Goal: Task Accomplishment & Management: Manage account settings

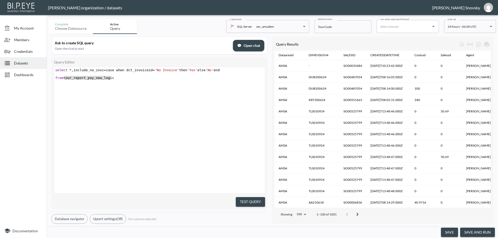
click at [19, 65] on span "Datasets" at bounding box center [28, 62] width 29 height 5
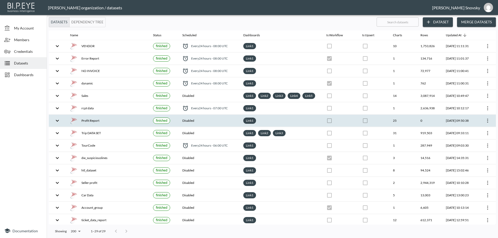
click at [112, 124] on div "Profit Report" at bounding box center [107, 120] width 75 height 7
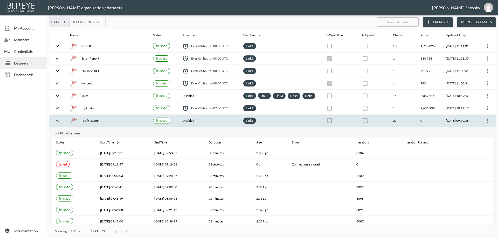
click at [116, 124] on div "Profit Report" at bounding box center [107, 120] width 75 height 7
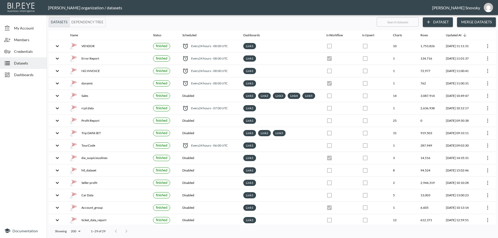
click at [27, 76] on span "Dashboards" at bounding box center [28, 74] width 29 height 5
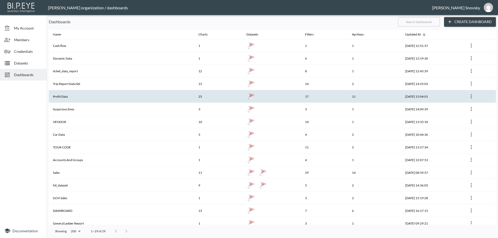
click at [60, 96] on th "Profit Data" at bounding box center [121, 96] width 145 height 13
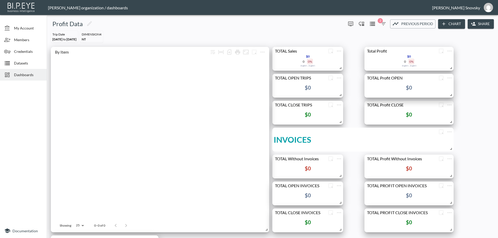
click at [381, 23] on icon "button" at bounding box center [383, 24] width 6 height 6
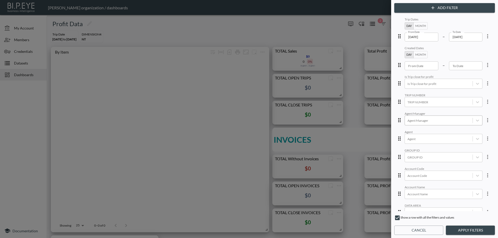
click at [420, 122] on div at bounding box center [438, 120] width 62 height 5
click at [429, 123] on div at bounding box center [438, 120] width 62 height 5
click at [429, 121] on div at bounding box center [438, 120] width 62 height 5
click at [478, 122] on div at bounding box center [477, 120] width 9 height 9
click at [476, 121] on icon at bounding box center [477, 121] width 3 height 2
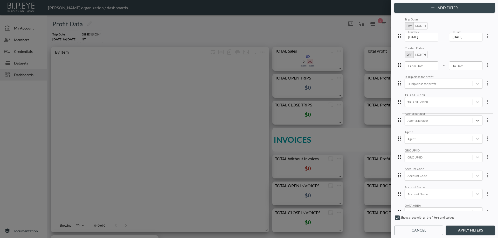
click at [420, 233] on button "Cancel" at bounding box center [418, 231] width 49 height 10
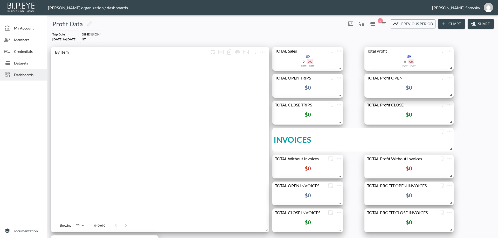
click at [382, 26] on icon "button" at bounding box center [383, 24] width 6 height 6
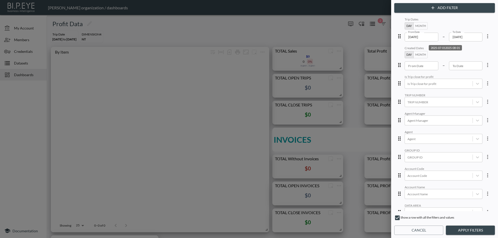
click at [419, 38] on input "[DATE]" at bounding box center [421, 37] width 34 height 9
click at [414, 25] on button "Month" at bounding box center [420, 25] width 14 height 7
click at [416, 36] on input "2025-07" at bounding box center [421, 37] width 34 height 9
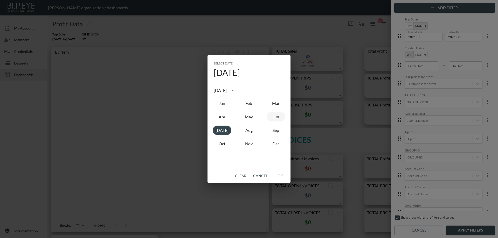
click at [275, 117] on button "Jun" at bounding box center [275, 116] width 19 height 9
type input "2025-06"
drag, startPoint x: 279, startPoint y: 177, endPoint x: 310, endPoint y: 181, distance: 31.2
click at [280, 177] on button "OK" at bounding box center [280, 176] width 17 height 10
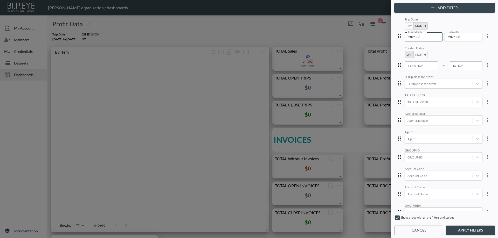
click at [456, 230] on button "Apply Filters" at bounding box center [470, 231] width 49 height 10
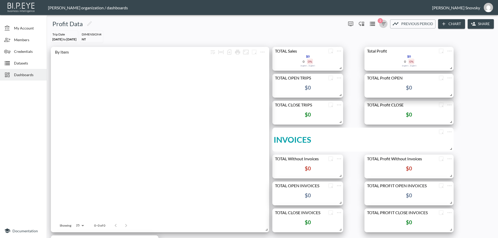
click at [382, 25] on icon "button" at bounding box center [383, 23] width 5 height 3
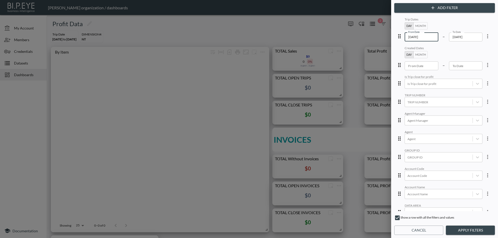
click at [410, 35] on input "[DATE]" at bounding box center [421, 37] width 34 height 9
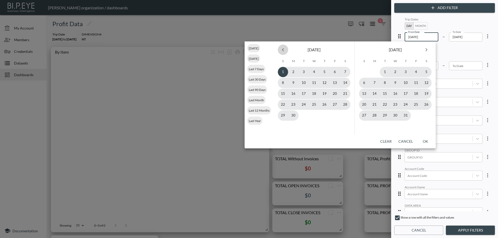
click at [282, 50] on icon "Previous month" at bounding box center [283, 50] width 6 height 6
click at [283, 50] on icon "Previous month" at bounding box center [283, 50] width 6 height 6
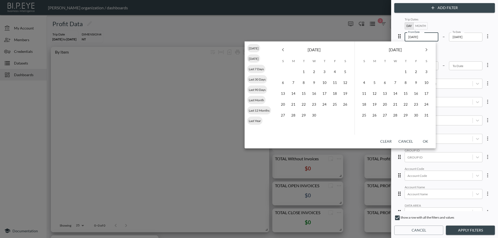
click at [283, 50] on icon "Previous month" at bounding box center [283, 50] width 6 height 6
click at [284, 50] on icon "Previous month" at bounding box center [283, 50] width 6 height 6
click at [300, 74] on button "3" at bounding box center [303, 72] width 10 height 10
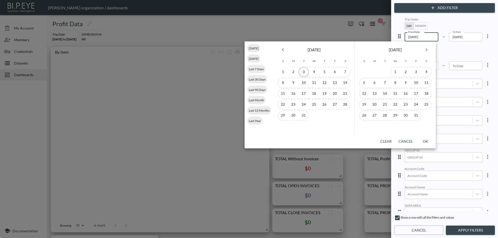
type input "[DATE]"
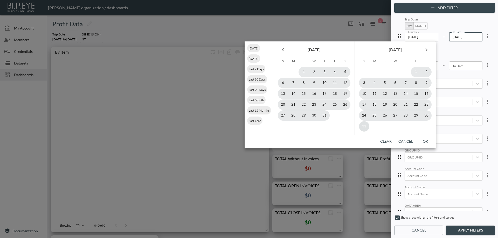
click at [363, 129] on button "31" at bounding box center [364, 126] width 10 height 10
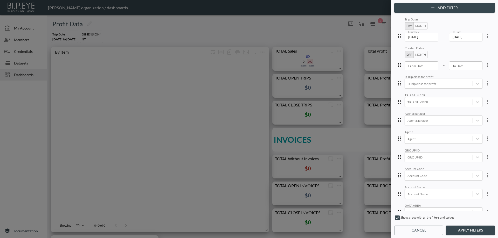
click at [465, 219] on div "Show a row with all the filters and values" at bounding box center [444, 219] width 101 height 8
click at [457, 229] on button "Apply Filters" at bounding box center [470, 231] width 49 height 10
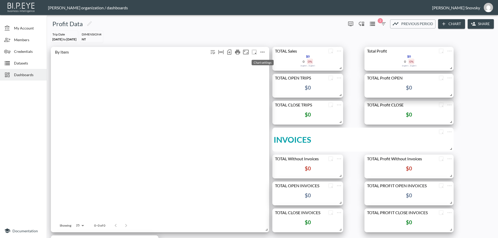
click at [262, 51] on icon "more" at bounding box center [262, 52] width 6 height 6
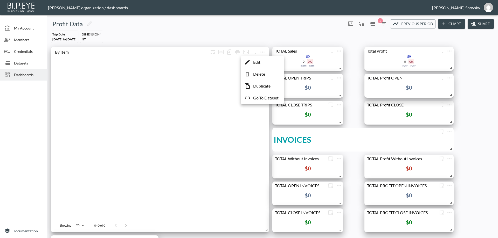
click at [262, 62] on li "Edit" at bounding box center [262, 62] width 40 height 9
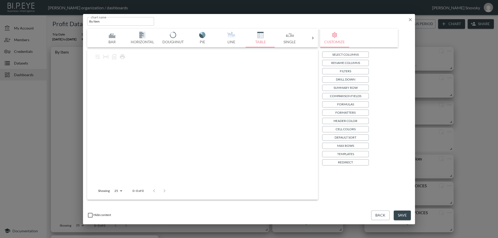
click at [381, 214] on button "Back" at bounding box center [380, 216] width 18 height 10
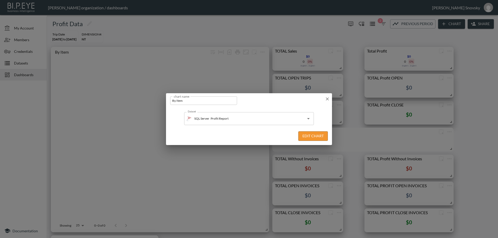
click at [328, 99] on icon "button" at bounding box center [327, 98] width 5 height 5
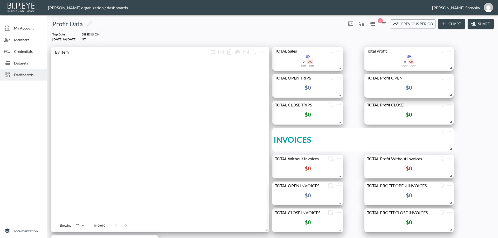
click at [20, 66] on div "Datasets" at bounding box center [23, 63] width 47 height 12
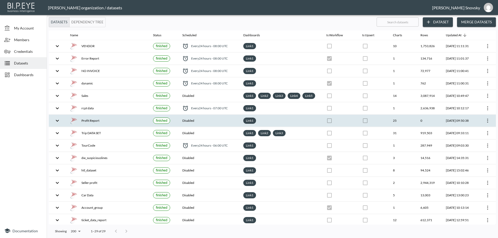
click at [111, 124] on div "Profit Report" at bounding box center [107, 120] width 75 height 7
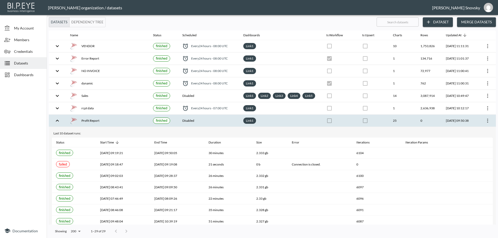
click at [485, 124] on icon "more" at bounding box center [487, 121] width 6 height 6
click at [477, 136] on p "Edit Data Pipeline" at bounding box center [472, 136] width 32 height 6
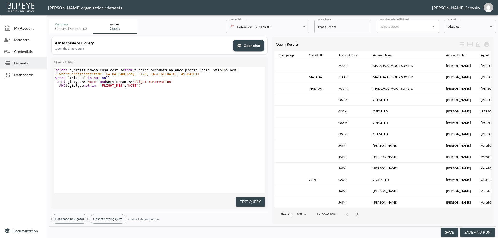
click at [18, 75] on span "Dashboards" at bounding box center [28, 74] width 29 height 5
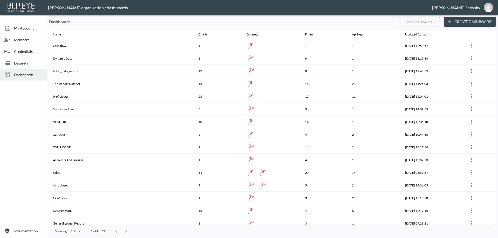
click at [29, 64] on span "Datasets" at bounding box center [28, 62] width 29 height 5
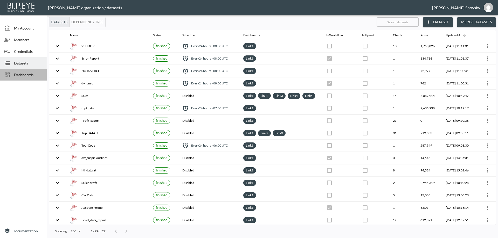
click at [25, 76] on span "Dashboards" at bounding box center [28, 74] width 29 height 5
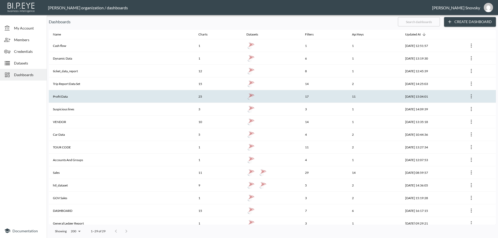
click at [84, 97] on th "Profit Data" at bounding box center [121, 96] width 145 height 13
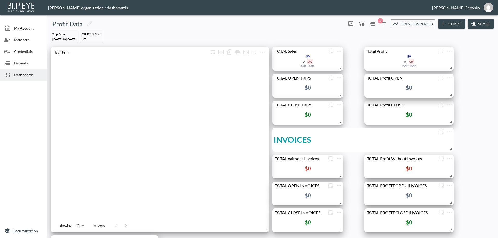
click at [385, 26] on icon "button" at bounding box center [383, 24] width 6 height 6
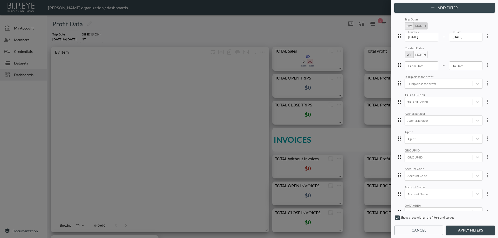
click at [415, 28] on button "Month" at bounding box center [420, 25] width 14 height 7
click at [413, 37] on input "2025-07" at bounding box center [421, 37] width 34 height 9
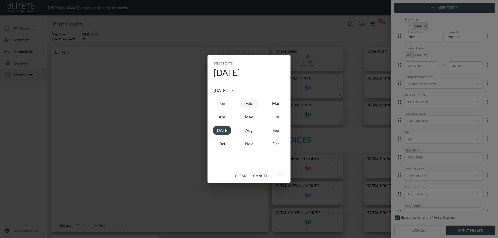
click at [248, 103] on button "Feb" at bounding box center [248, 103] width 19 height 9
type input "2025-02"
click at [463, 229] on div "Select date [DATE] [DATE] Jan Feb Mar Apr May Jun [DATE] Aug Sep Oct Nov Dec Cl…" at bounding box center [249, 119] width 498 height 238
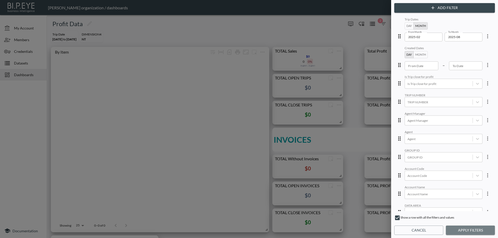
click at [463, 229] on button "Apply Filters" at bounding box center [470, 231] width 49 height 10
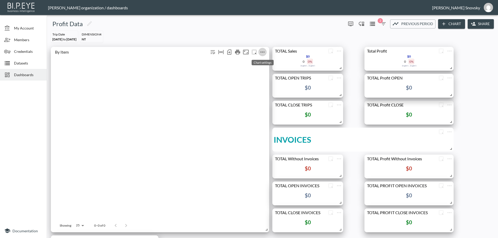
click at [263, 52] on icon "more" at bounding box center [262, 52] width 6 height 6
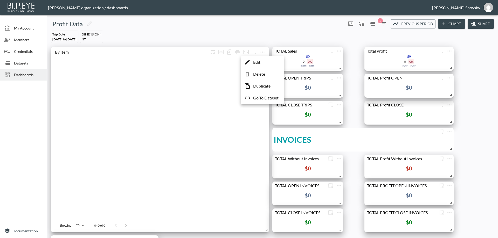
click at [263, 61] on li "Edit" at bounding box center [262, 62] width 40 height 9
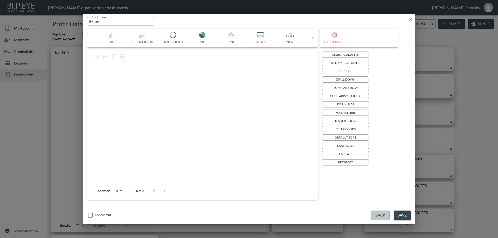
click at [381, 217] on button "Back" at bounding box center [380, 216] width 18 height 10
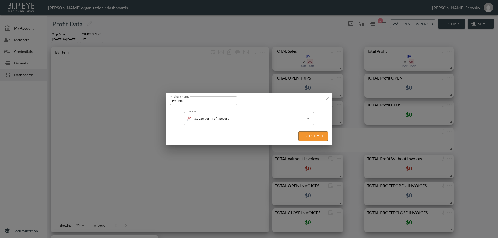
click at [328, 99] on icon "button" at bounding box center [327, 98] width 5 height 5
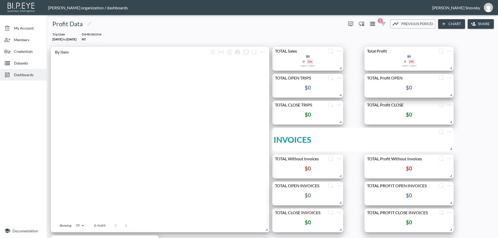
click at [23, 61] on span "Datasets" at bounding box center [28, 62] width 29 height 5
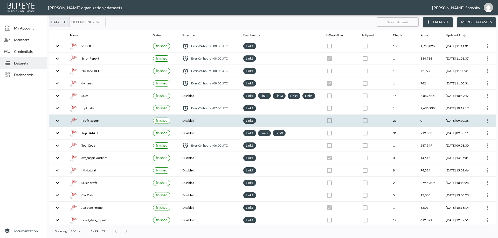
click at [108, 124] on div "Profit Report" at bounding box center [107, 120] width 75 height 7
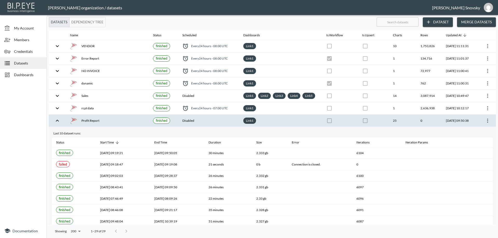
click at [485, 124] on icon "more" at bounding box center [487, 121] width 6 height 6
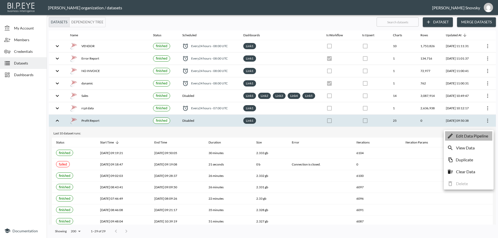
click at [478, 134] on p "Edit Data Pipeline" at bounding box center [472, 136] width 32 height 6
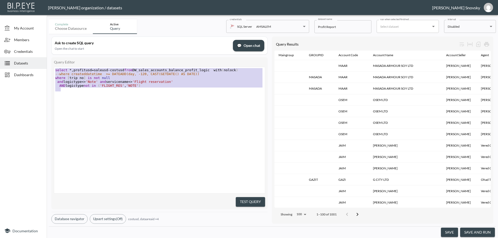
type textarea "select *,profitusd=saleusd-costusd from DW_sales_accounts_balance_profit_logic …"
drag, startPoint x: 105, startPoint y: 87, endPoint x: 46, endPoint y: 69, distance: 61.5
click at [46, 69] on div "My Account Members Credentials Datasets Dashboards Documentation Complete Choos…" at bounding box center [249, 119] width 498 height 238
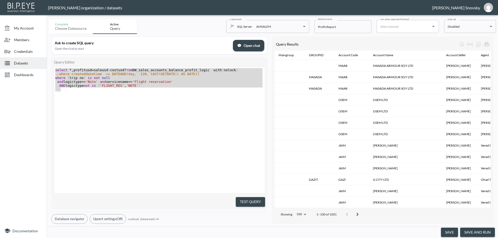
click at [243, 199] on button "Test Query" at bounding box center [250, 202] width 29 height 10
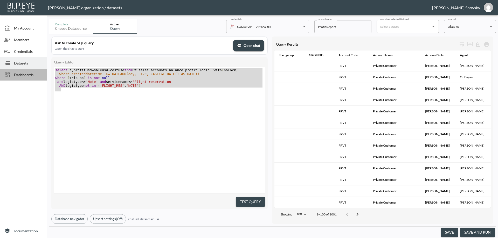
click at [25, 73] on span "Dashboards" at bounding box center [28, 74] width 29 height 5
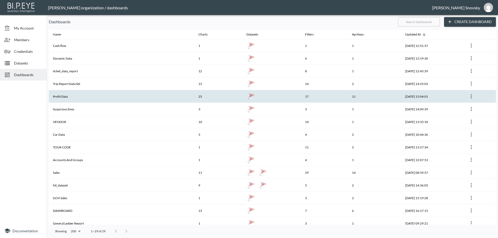
click at [75, 96] on th "Profit Data" at bounding box center [121, 96] width 145 height 13
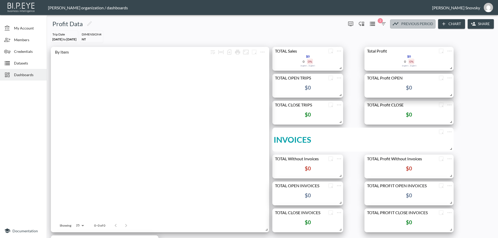
click at [410, 24] on span "Previous period" at bounding box center [417, 24] width 32 height 6
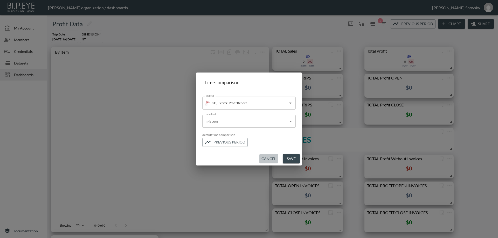
click at [267, 160] on button "Cancel" at bounding box center [268, 159] width 19 height 10
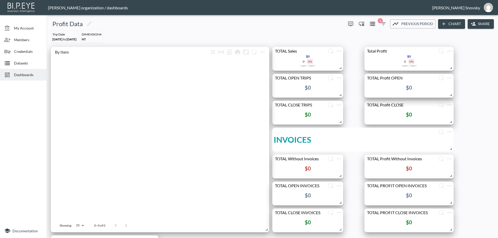
click at [380, 23] on span "2" at bounding box center [379, 20] width 5 height 5
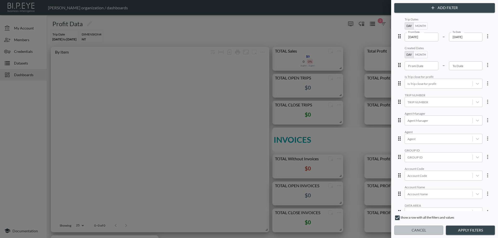
click at [430, 232] on button "Cancel" at bounding box center [418, 231] width 49 height 10
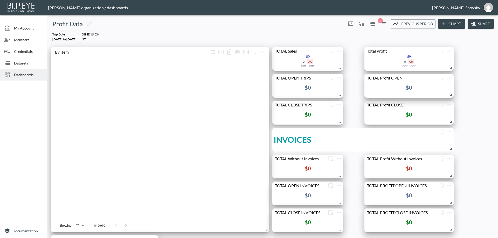
click at [20, 62] on span "Datasets" at bounding box center [28, 62] width 29 height 5
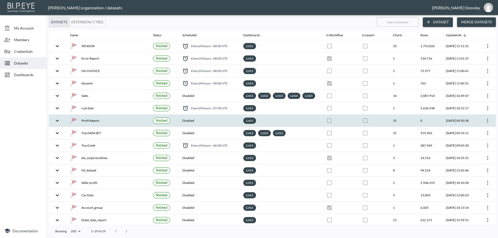
click at [122, 124] on div "Profit Report" at bounding box center [107, 120] width 75 height 7
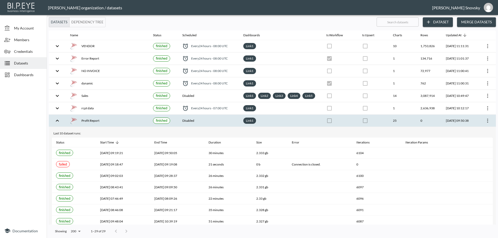
click at [124, 124] on div "Profit Report" at bounding box center [107, 120] width 75 height 7
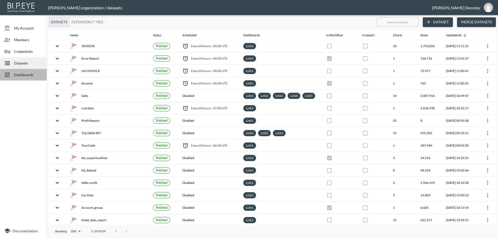
click at [25, 74] on span "Dashboards" at bounding box center [28, 74] width 29 height 5
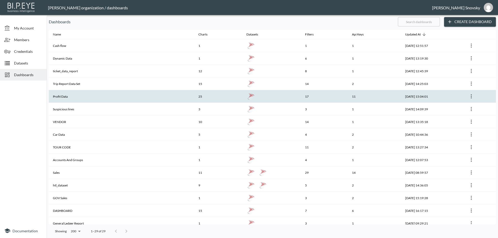
click at [72, 98] on th "Profit Data" at bounding box center [121, 96] width 145 height 13
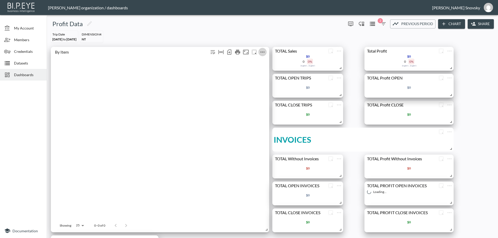
click at [261, 52] on icon "more" at bounding box center [262, 52] width 4 height 1
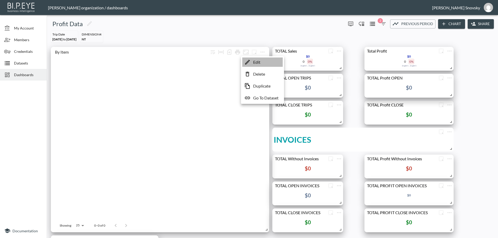
click at [258, 61] on p "Edit" at bounding box center [256, 62] width 7 height 6
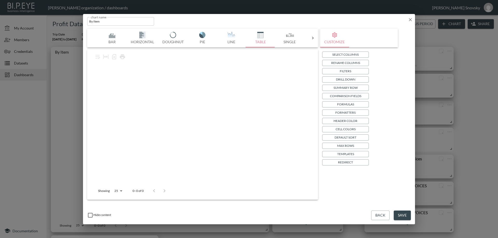
click at [381, 217] on button "Back" at bounding box center [380, 216] width 18 height 10
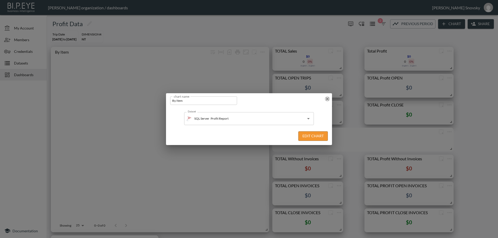
click at [329, 100] on icon "button" at bounding box center [327, 98] width 5 height 5
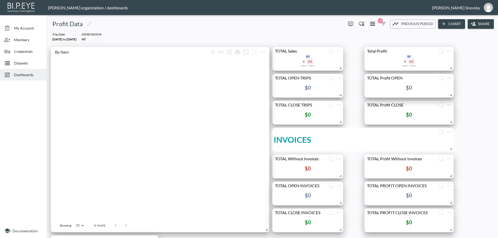
click at [22, 73] on span "Dashboards" at bounding box center [28, 74] width 29 height 5
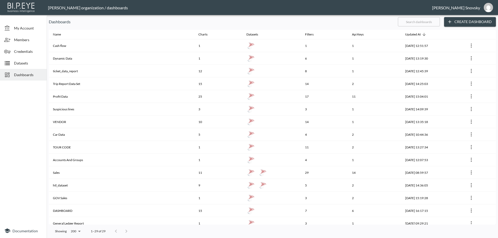
click at [19, 62] on span "Datasets" at bounding box center [28, 62] width 29 height 5
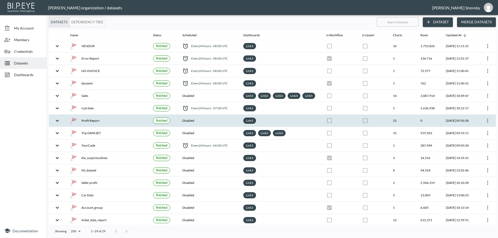
click at [102, 124] on div "Profit Report" at bounding box center [107, 120] width 75 height 7
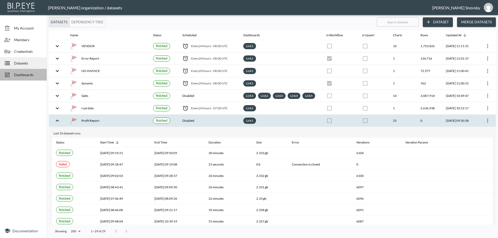
click at [25, 77] on span "Dashboards" at bounding box center [28, 74] width 29 height 5
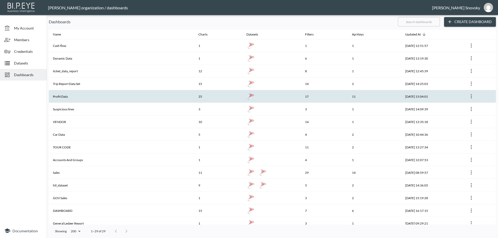
click at [82, 93] on th "Profit Data" at bounding box center [121, 96] width 145 height 13
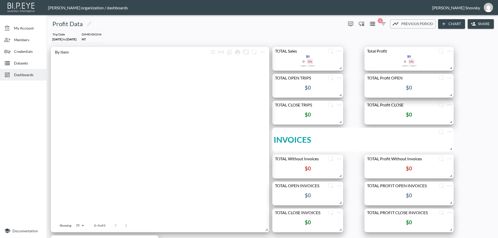
click at [19, 64] on span "Datasets" at bounding box center [28, 62] width 29 height 5
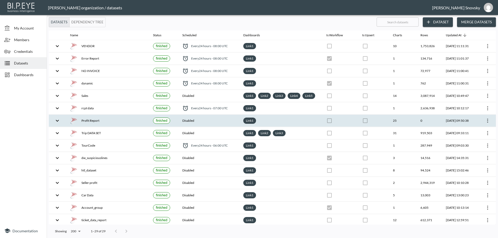
click at [104, 124] on div "Profit Report" at bounding box center [107, 120] width 75 height 7
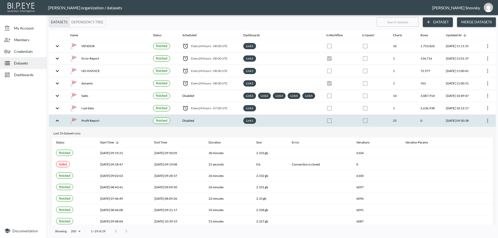
click at [129, 124] on div "Profit Report" at bounding box center [107, 120] width 75 height 7
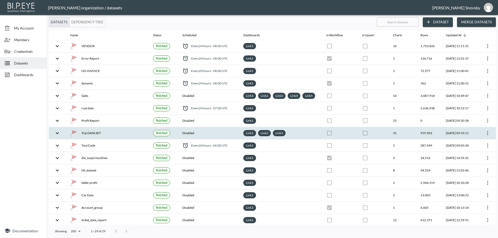
click at [128, 137] on div "Trip DATA SET" at bounding box center [107, 133] width 75 height 7
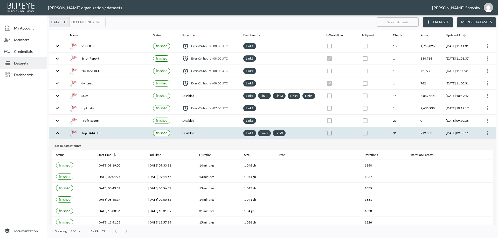
click at [128, 137] on div "Trip DATA SET" at bounding box center [107, 133] width 75 height 7
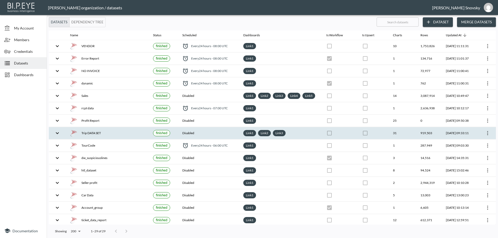
click at [128, 137] on div "Trip DATA SET" at bounding box center [107, 133] width 75 height 7
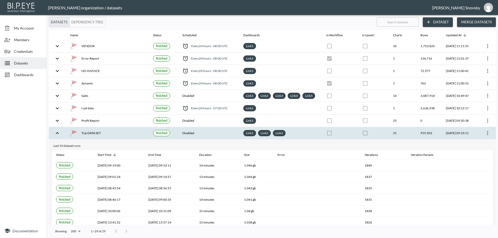
click at [129, 137] on div "Trip DATA SET" at bounding box center [107, 133] width 75 height 7
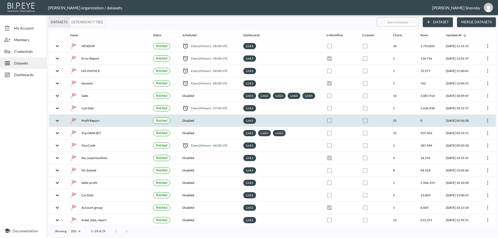
click at [130, 124] on div "Profit Report" at bounding box center [107, 120] width 75 height 7
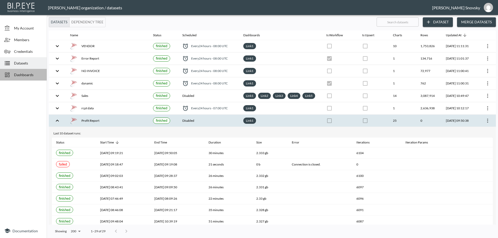
click at [26, 77] on span "Dashboards" at bounding box center [28, 74] width 29 height 5
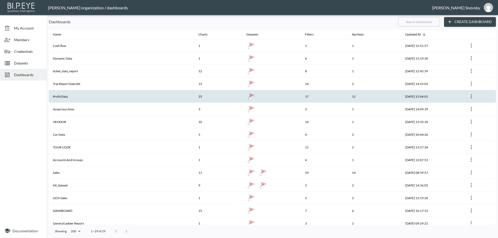
click at [64, 95] on th "Profit Data" at bounding box center [121, 96] width 145 height 13
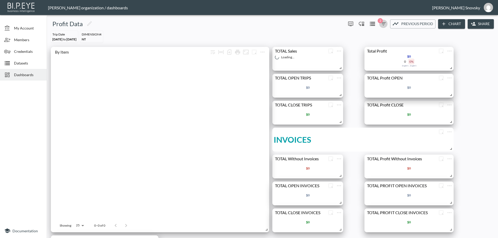
click at [382, 24] on icon "button" at bounding box center [383, 24] width 6 height 6
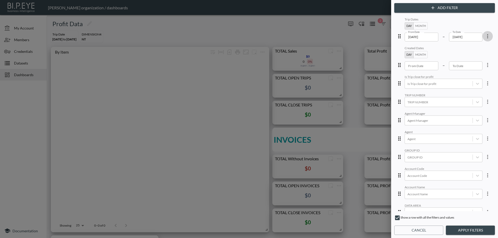
click at [484, 37] on icon "more" at bounding box center [487, 36] width 6 height 6
click at [473, 64] on li "Clear" at bounding box center [468, 66] width 47 height 9
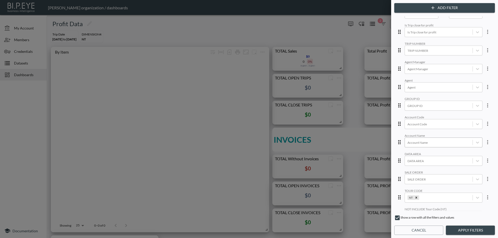
scroll to position [130, 0]
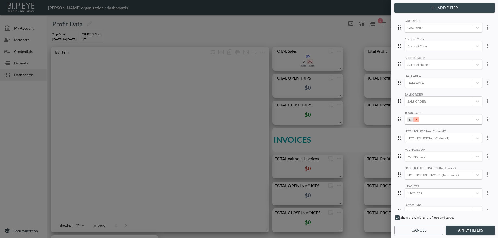
click at [414, 119] on icon "Remove NT" at bounding box center [416, 120] width 4 height 4
click at [466, 228] on button "Apply Filters" at bounding box center [470, 231] width 49 height 10
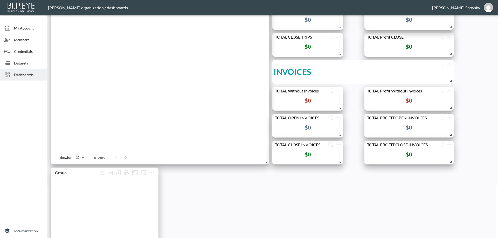
scroll to position [0, 0]
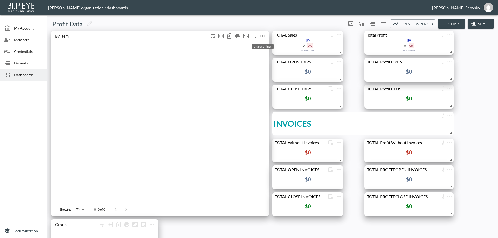
click at [264, 34] on icon "more" at bounding box center [262, 36] width 6 height 6
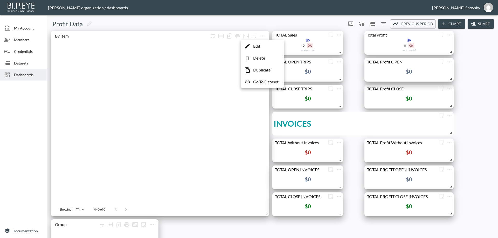
click at [256, 44] on p "Edit" at bounding box center [256, 46] width 7 height 6
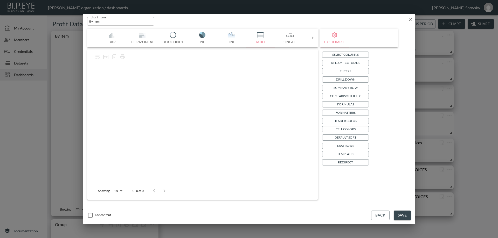
click at [339, 81] on p "Drill Down" at bounding box center [345, 79] width 19 height 5
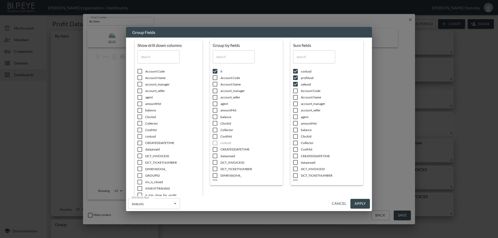
click at [337, 201] on button "Cancel" at bounding box center [338, 204] width 19 height 10
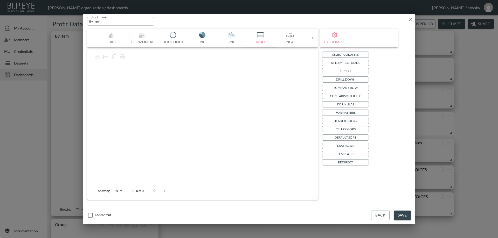
click at [376, 213] on button "Back" at bounding box center [380, 216] width 18 height 10
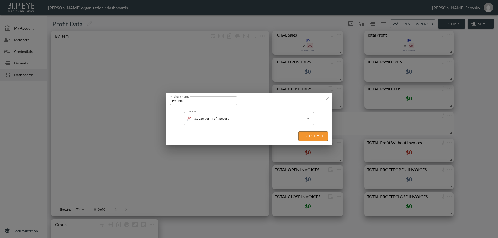
click at [326, 99] on icon "button" at bounding box center [327, 98] width 5 height 5
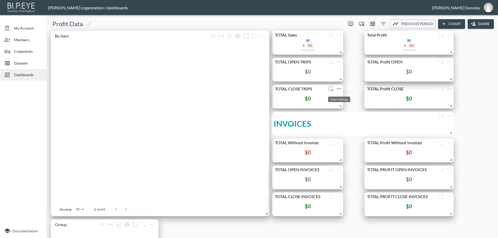
click at [339, 90] on icon "more" at bounding box center [339, 89] width 6 height 6
click at [338, 96] on li "Edit" at bounding box center [339, 98] width 40 height 9
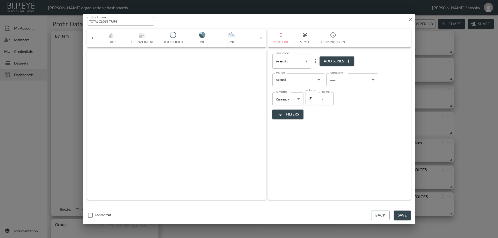
scroll to position [0, 27]
click at [372, 215] on button "Back" at bounding box center [380, 216] width 18 height 10
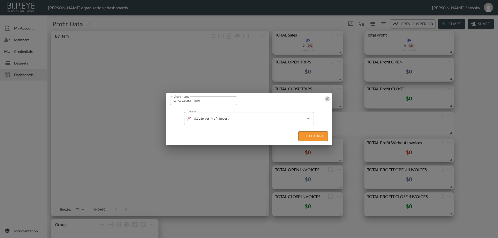
click at [327, 100] on icon "button" at bounding box center [327, 98] width 5 height 5
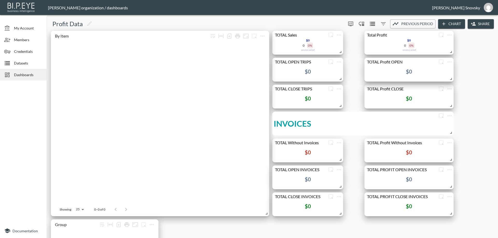
click at [25, 60] on div "Datasets" at bounding box center [23, 63] width 47 height 12
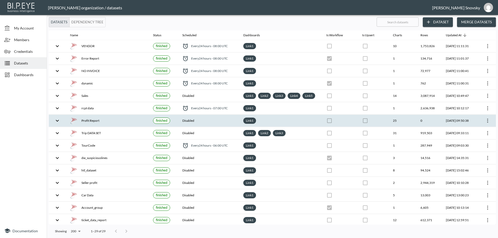
click at [107, 124] on div "Profit Report" at bounding box center [107, 120] width 75 height 7
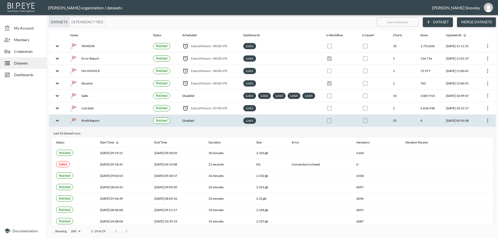
click at [486, 124] on icon "more" at bounding box center [487, 121] width 6 height 6
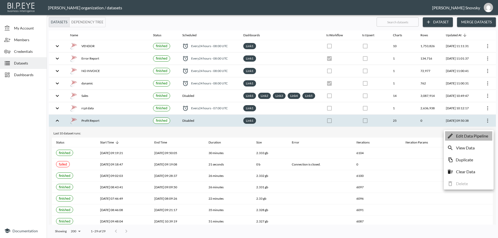
click at [481, 136] on p "Edit Data Pipeline" at bounding box center [472, 136] width 32 height 6
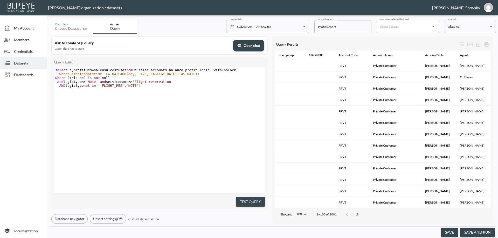
click at [475, 232] on button "save and run" at bounding box center [477, 233] width 35 height 10
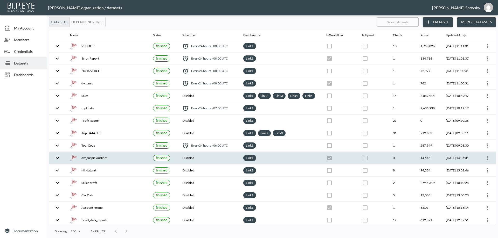
checkbox input "false"
checkbox input "true"
checkbox input "false"
checkbox input "true"
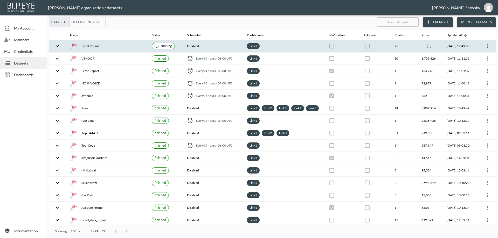
click at [212, 47] on th "Disabled" at bounding box center [213, 46] width 60 height 12
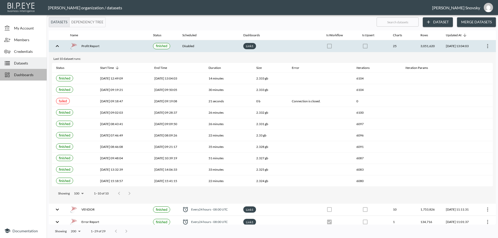
click at [29, 74] on span "Dashboards" at bounding box center [28, 74] width 29 height 5
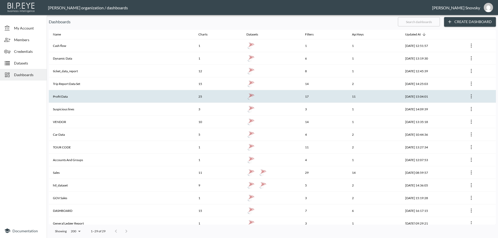
click at [87, 98] on th "Profit Data" at bounding box center [121, 96] width 145 height 13
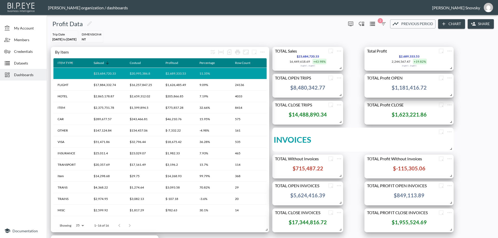
click at [19, 74] on span "Dashboards" at bounding box center [28, 74] width 29 height 5
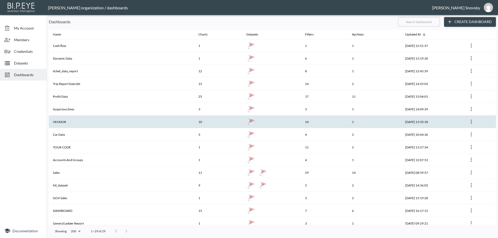
click at [100, 122] on th "VENDOR" at bounding box center [121, 122] width 145 height 13
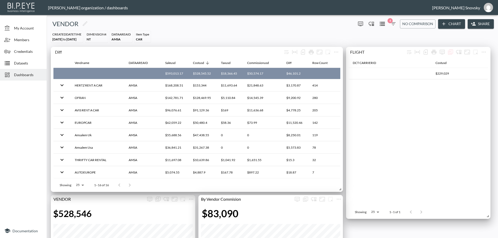
click at [391, 25] on icon "button" at bounding box center [393, 24] width 6 height 6
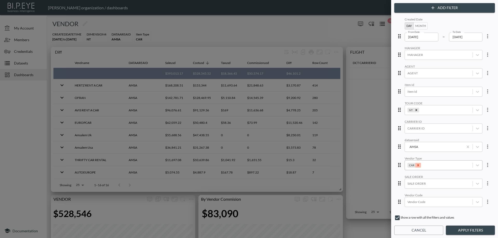
click at [417, 166] on icon "Remove CAR" at bounding box center [418, 166] width 4 height 4
click at [421, 166] on div at bounding box center [438, 165] width 62 height 5
click at [405, 115] on input "FLIGHT" at bounding box center [406, 114] width 11 height 11
click at [406, 89] on input "AIRLINE" at bounding box center [406, 88] width 11 height 11
click at [428, 63] on div "Created Date Day Month From Date 2025-06-01 From Date – To Date 2025-09-08 To D…" at bounding box center [444, 113] width 98 height 195
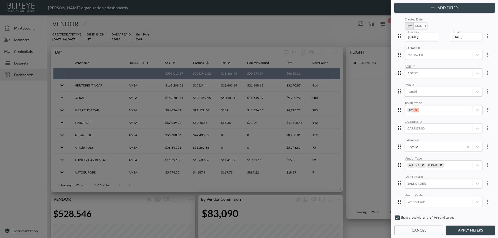
click at [413, 112] on div "Remove NT" at bounding box center [416, 110] width 6 height 5
click at [426, 130] on div at bounding box center [438, 128] width 62 height 5
type input "'"
type input "W4"
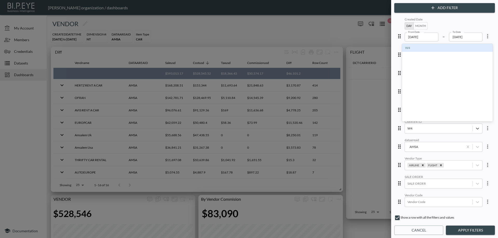
click at [422, 46] on div "W4" at bounding box center [447, 48] width 91 height 8
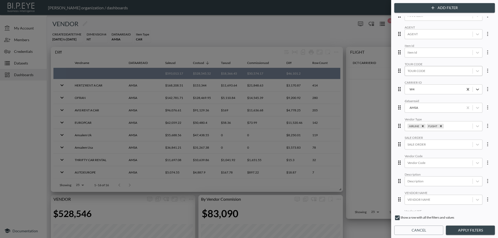
scroll to position [52, 0]
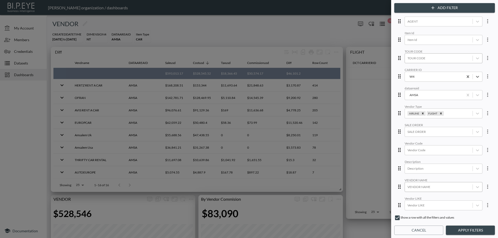
click at [430, 188] on div at bounding box center [438, 187] width 62 height 5
click at [431, 187] on div at bounding box center [438, 187] width 62 height 5
click at [434, 187] on div at bounding box center [438, 187] width 62 height 5
click at [460, 230] on button "Apply Filters" at bounding box center [470, 231] width 49 height 10
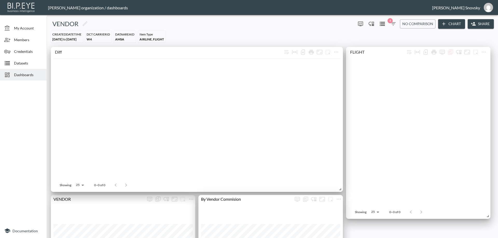
click at [392, 25] on icon "button" at bounding box center [393, 24] width 6 height 6
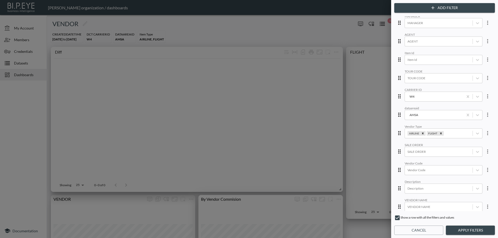
scroll to position [0, 0]
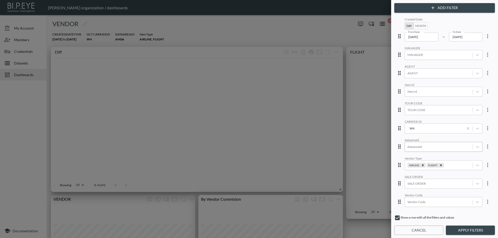
click at [464, 231] on button "Apply Filters" at bounding box center [470, 231] width 49 height 10
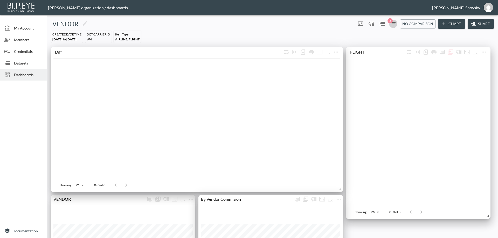
click at [391, 24] on icon "button" at bounding box center [393, 24] width 6 height 6
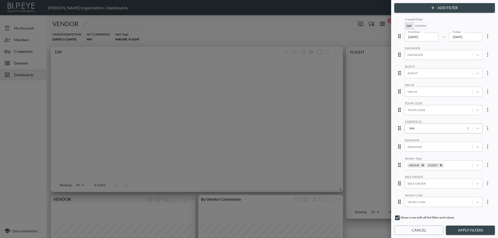
click at [419, 130] on div "W4" at bounding box center [433, 128] width 53 height 5
click at [436, 158] on div "Vendor Type" at bounding box center [443, 159] width 78 height 4
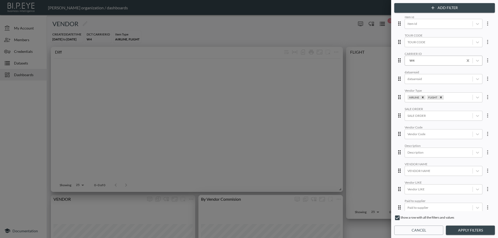
scroll to position [76, 0]
click at [428, 165] on div "VENDOR NAME" at bounding box center [439, 168] width 68 height 7
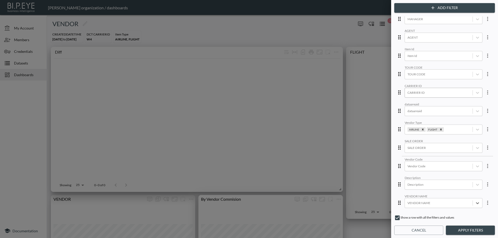
scroll to position [0, 0]
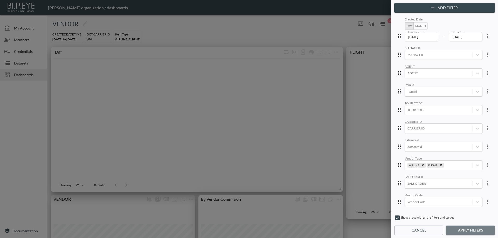
click at [471, 231] on button "Apply Filters" at bounding box center [470, 231] width 49 height 10
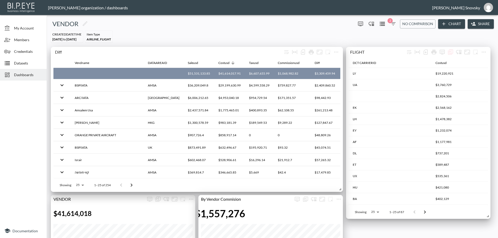
click at [390, 24] on icon "button" at bounding box center [393, 24] width 6 height 6
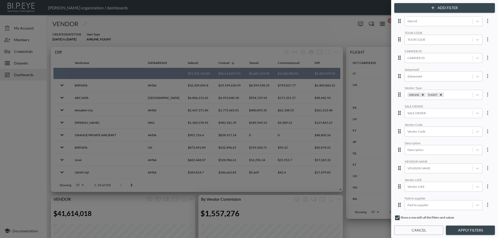
scroll to position [76, 0]
click at [428, 166] on div at bounding box center [438, 168] width 62 height 5
type input "ג"
type input "w"
click at [429, 184] on div at bounding box center [438, 186] width 62 height 5
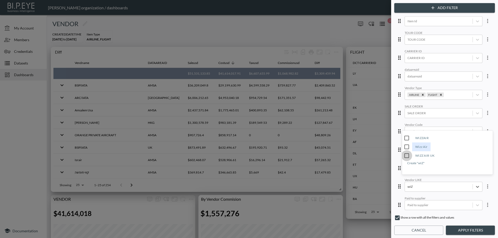
click at [405, 155] on input "WIZZ AIR UK" at bounding box center [406, 155] width 11 height 11
click at [406, 147] on input "Wizz Air" at bounding box center [406, 147] width 11 height 11
click at [405, 139] on input "WIZZAIR" at bounding box center [406, 138] width 11 height 11
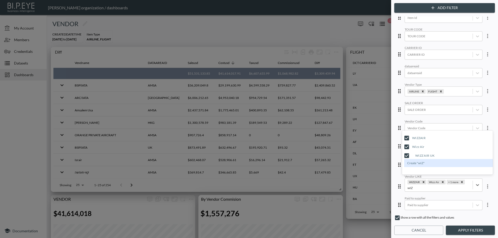
type input "wIZ"
click at [469, 229] on button "Apply Filters" at bounding box center [470, 231] width 49 height 10
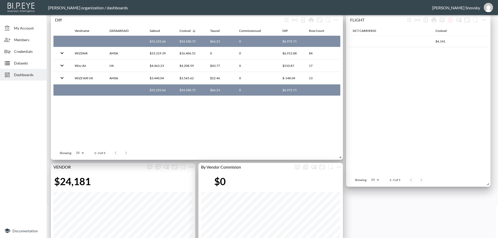
scroll to position [0, 0]
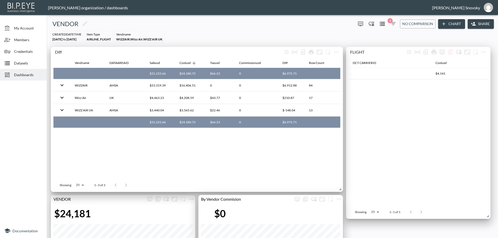
click at [393, 24] on icon "button" at bounding box center [393, 24] width 6 height 6
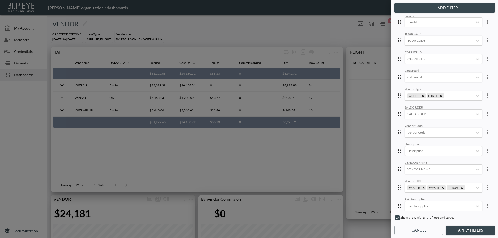
scroll to position [76, 0]
click at [298, 161] on div at bounding box center [249, 119] width 498 height 238
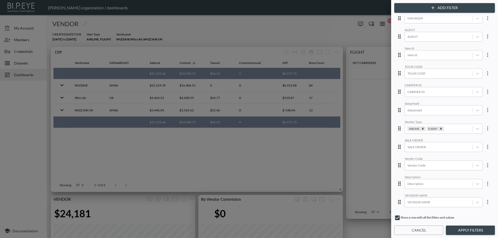
scroll to position [0, 0]
click at [426, 35] on input "[DATE]" at bounding box center [421, 37] width 34 height 9
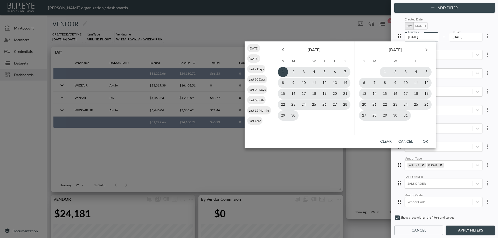
click at [285, 50] on icon "Previous month" at bounding box center [283, 50] width 6 height 6
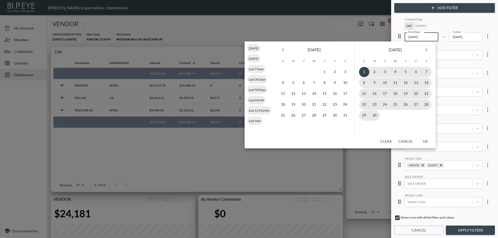
click at [285, 50] on icon "Previous month" at bounding box center [283, 50] width 6 height 6
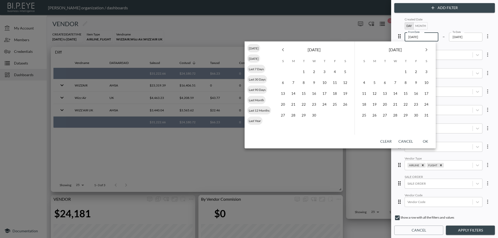
click at [284, 50] on icon "Previous month" at bounding box center [283, 50] width 6 height 6
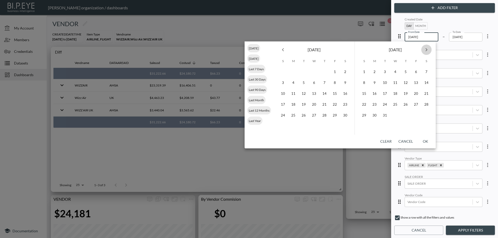
click at [424, 50] on icon "Next month" at bounding box center [426, 50] width 6 height 6
click at [394, 72] on button "1" at bounding box center [395, 72] width 10 height 10
type input "2025-01-01"
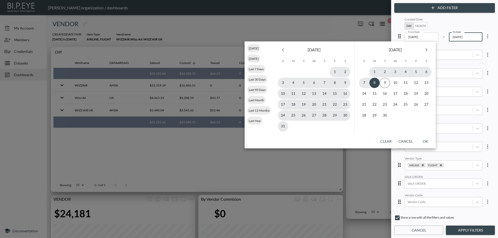
click at [426, 143] on button "OK" at bounding box center [425, 142] width 17 height 10
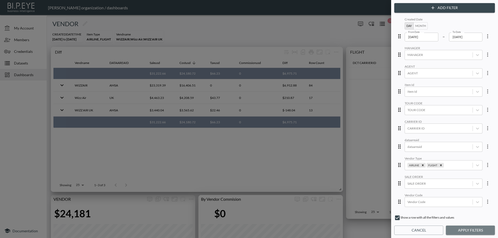
click at [463, 230] on button "Apply Filters" at bounding box center [470, 231] width 49 height 10
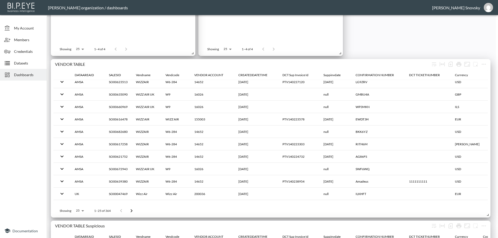
scroll to position [409, 0]
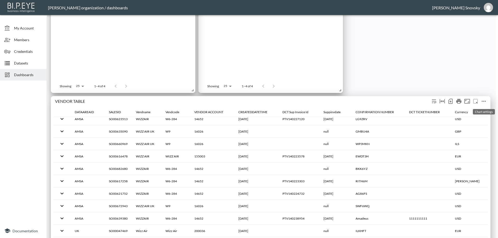
click at [485, 101] on icon "more" at bounding box center [483, 101] width 6 height 6
click at [471, 134] on p "Duplicate" at bounding box center [470, 135] width 17 height 6
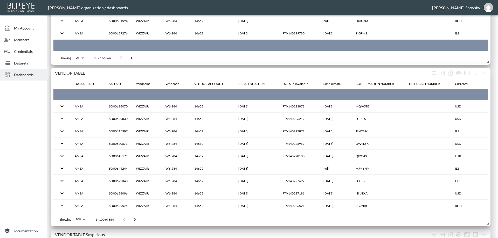
scroll to position [590, 0]
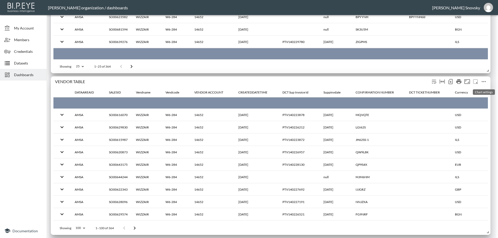
click at [484, 81] on icon "more" at bounding box center [483, 81] width 4 height 1
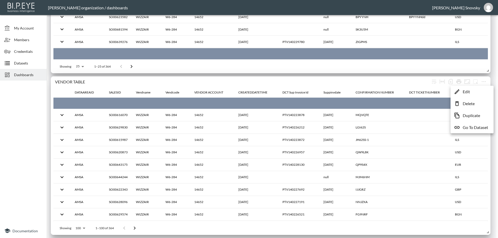
click at [468, 90] on p "Edit" at bounding box center [465, 92] width 7 height 6
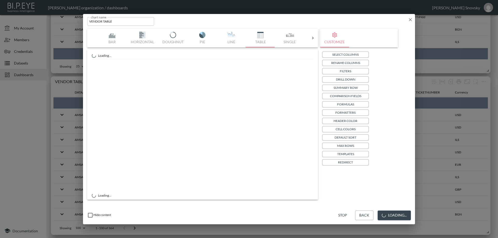
click at [119, 21] on input "VENDOR TABLE" at bounding box center [120, 21] width 67 height 9
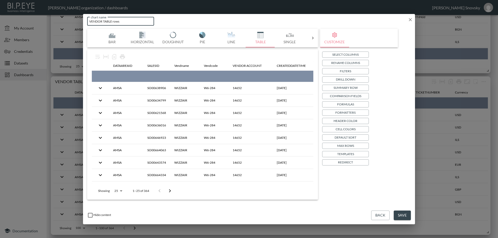
type input "VENDOR TABLE rows"
click at [351, 80] on p "Drill Down" at bounding box center [345, 79] width 19 height 5
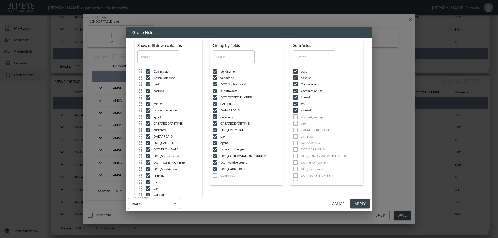
click at [215, 70] on input "checkbox" at bounding box center [214, 71] width 11 height 5
click at [216, 77] on input "checkbox" at bounding box center [214, 77] width 11 height 5
click at [212, 72] on input "checkbox" at bounding box center [214, 71] width 11 height 5
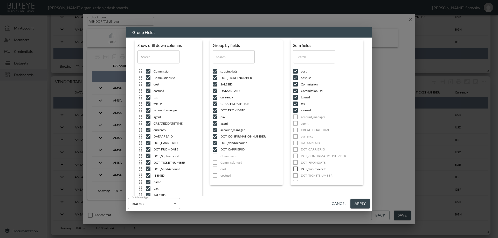
click at [213, 72] on input "checkbox" at bounding box center [214, 71] width 11 height 5
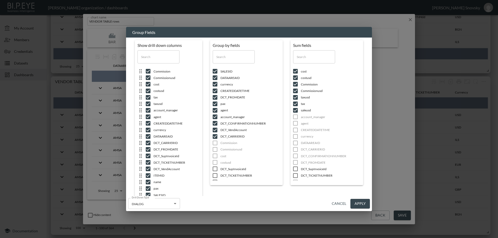
click at [213, 72] on input "checkbox" at bounding box center [214, 71] width 11 height 5
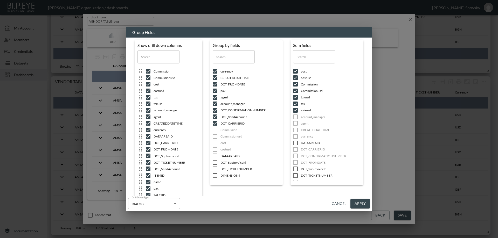
click at [213, 72] on input "checkbox" at bounding box center [214, 71] width 11 height 5
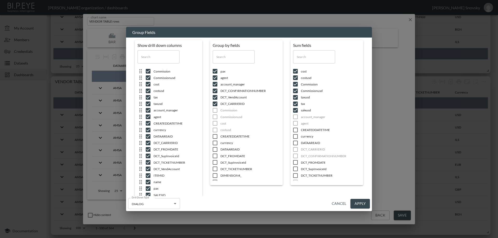
click at [213, 72] on input "checkbox" at bounding box center [214, 71] width 11 height 5
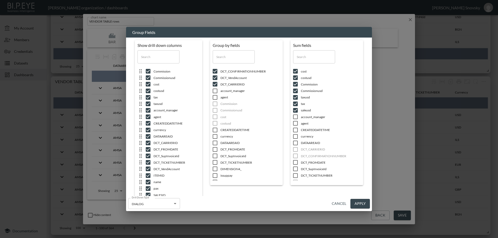
click at [213, 72] on input "checkbox" at bounding box center [214, 71] width 11 height 5
click at [213, 71] on input "checkbox" at bounding box center [214, 71] width 11 height 5
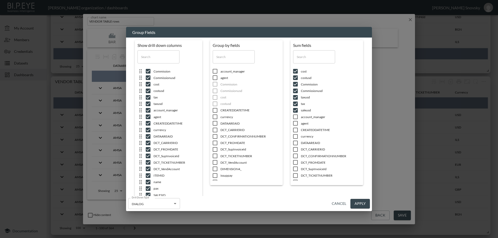
click at [293, 71] on input "checkbox" at bounding box center [295, 71] width 11 height 5
click at [293, 76] on input "checkbox" at bounding box center [295, 77] width 11 height 5
click at [294, 73] on input "checkbox" at bounding box center [295, 71] width 11 height 5
click at [295, 75] on input "checkbox" at bounding box center [295, 77] width 11 height 5
click at [295, 72] on input "checkbox" at bounding box center [295, 71] width 11 height 5
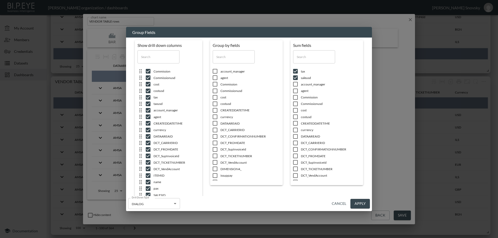
click at [295, 76] on input "checkbox" at bounding box center [295, 77] width 11 height 5
click at [294, 69] on input "checkbox" at bounding box center [295, 71] width 11 height 5
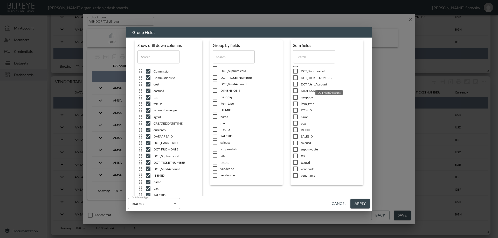
scroll to position [79, 0]
click at [359, 201] on button "Apply" at bounding box center [359, 204] width 19 height 10
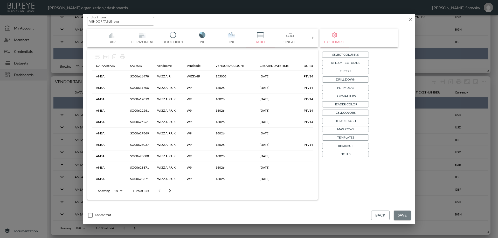
click at [397, 216] on button "Save" at bounding box center [401, 216] width 17 height 10
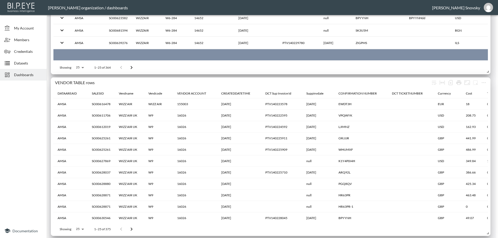
scroll to position [596, 0]
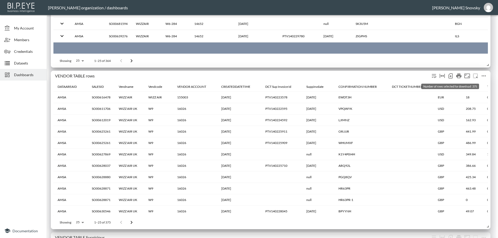
click at [451, 76] on icon "Number of rows selected for download: 375" at bounding box center [450, 76] width 6 height 6
